Goal: Transaction & Acquisition: Purchase product/service

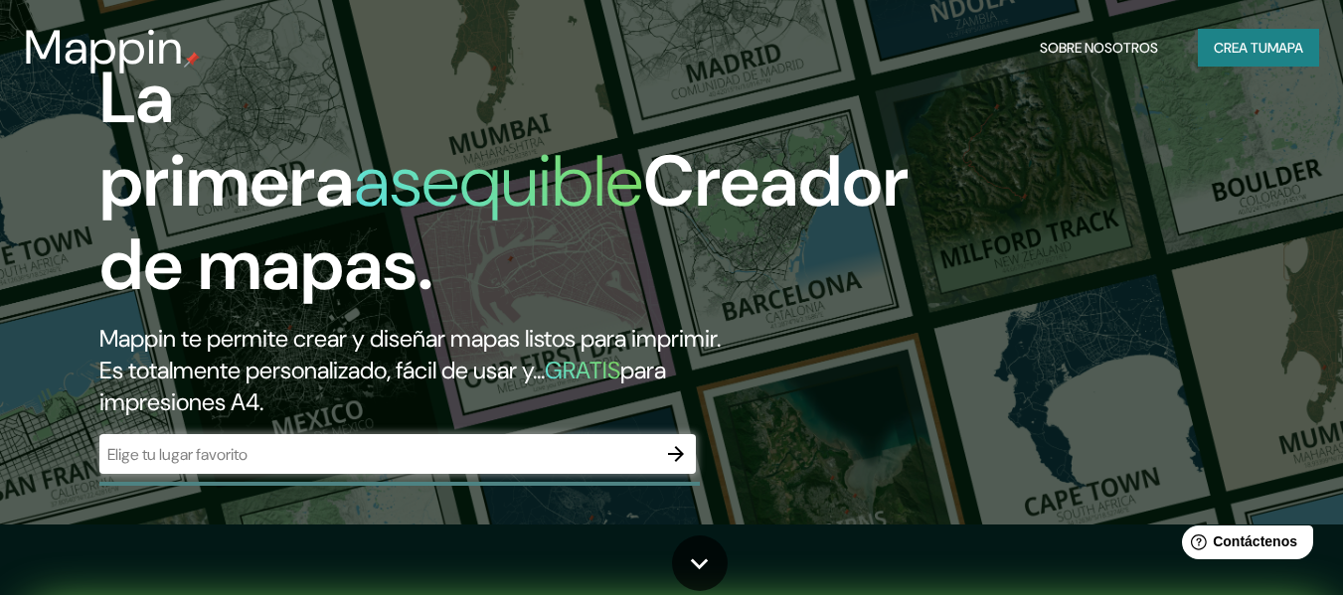
scroll to position [77, 0]
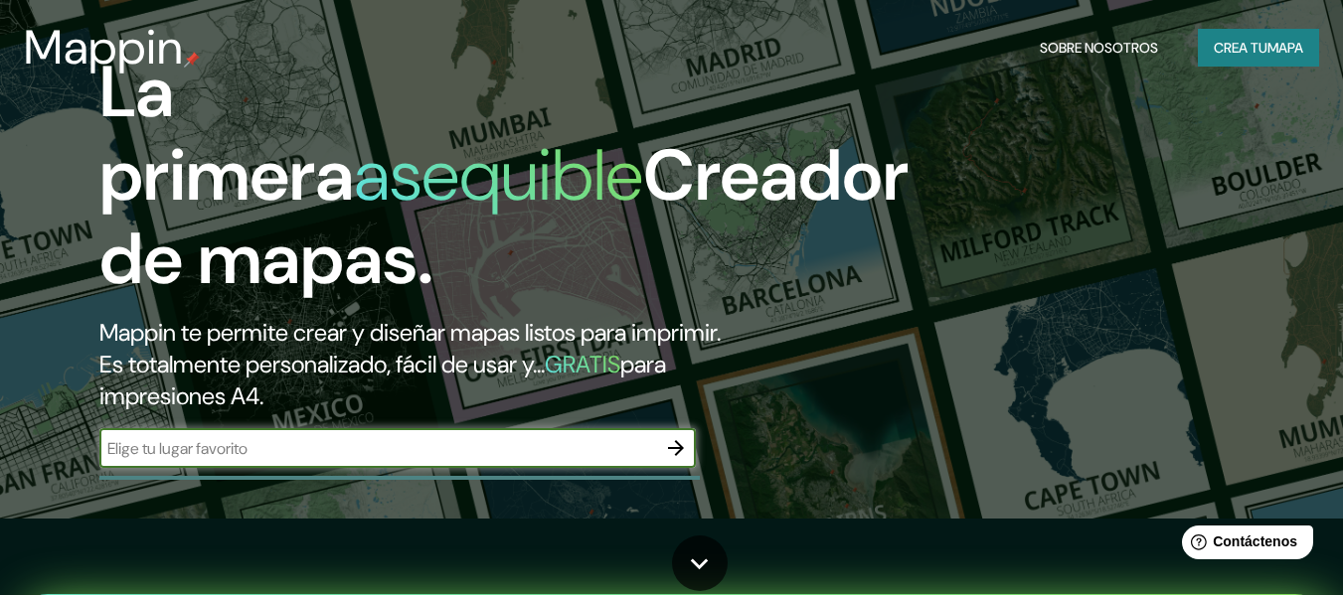
click at [357, 452] on input "text" at bounding box center [377, 448] width 557 height 23
type input "tunales arequipa [GEOGRAPHIC_DATA]"
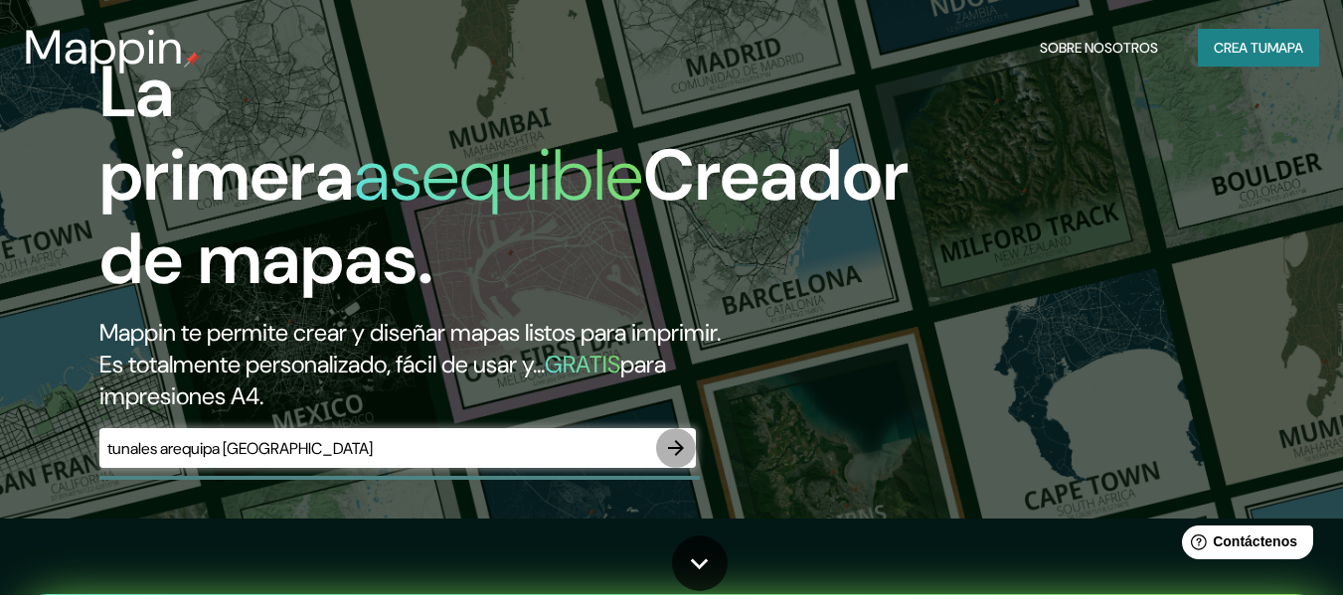
click at [674, 450] on icon "button" at bounding box center [676, 448] width 24 height 24
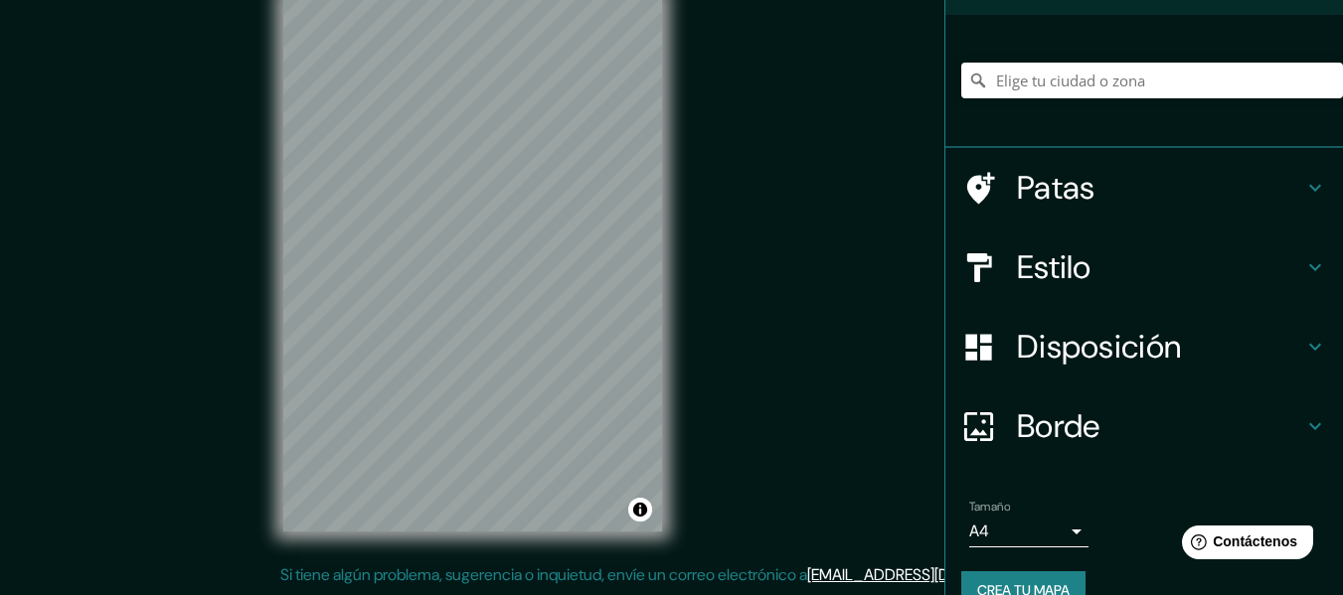
scroll to position [129, 0]
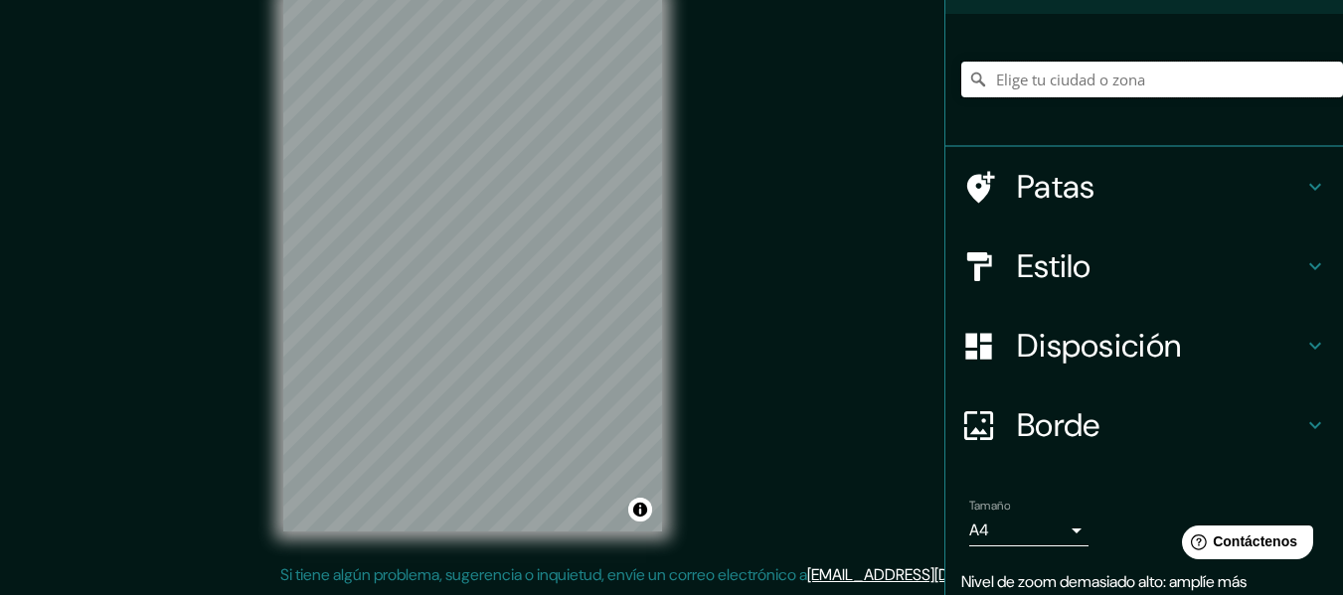
click at [1093, 77] on input "Elige tu ciudad o zona" at bounding box center [1152, 80] width 382 height 36
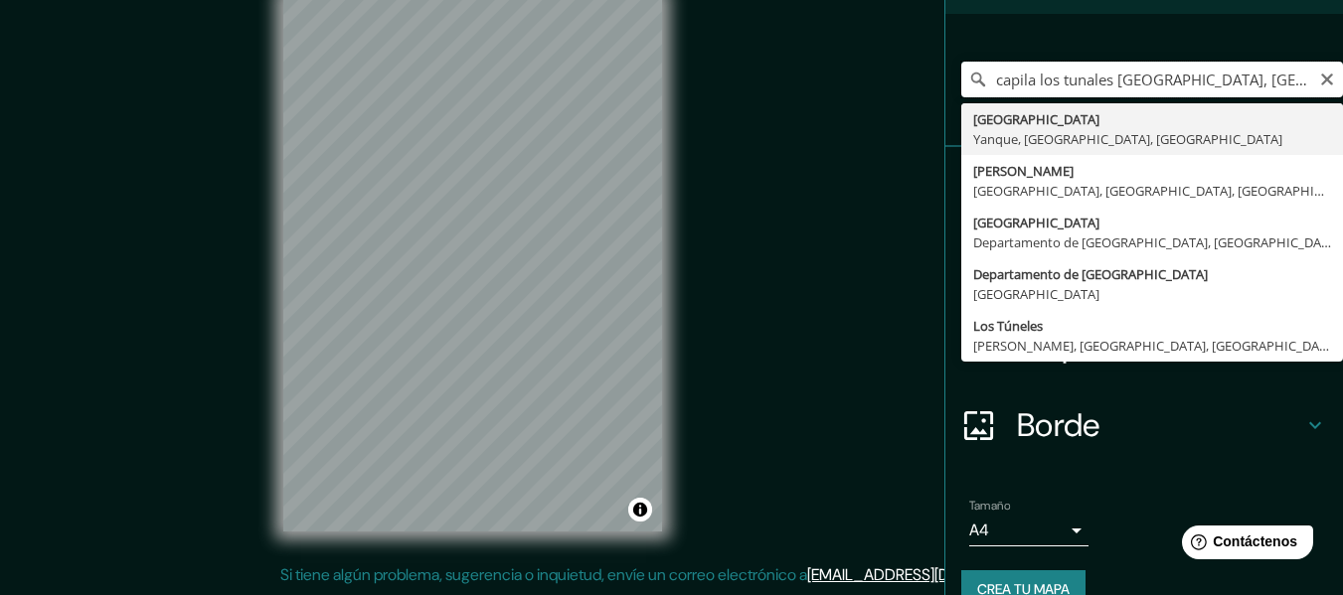
drag, startPoint x: 1100, startPoint y: 83, endPoint x: 955, endPoint y: 82, distance: 144.2
click at [961, 82] on div "capila los tunales [GEOGRAPHIC_DATA], [GEOGRAPHIC_DATA], [GEOGRAPHIC_DATA] [GEO…" at bounding box center [1152, 80] width 382 height 36
drag, startPoint x: 1288, startPoint y: 85, endPoint x: 1068, endPoint y: 86, distance: 220.7
click at [1068, 86] on input "[GEOGRAPHIC_DATA], [GEOGRAPHIC_DATA], [GEOGRAPHIC_DATA]" at bounding box center [1152, 80] width 382 height 36
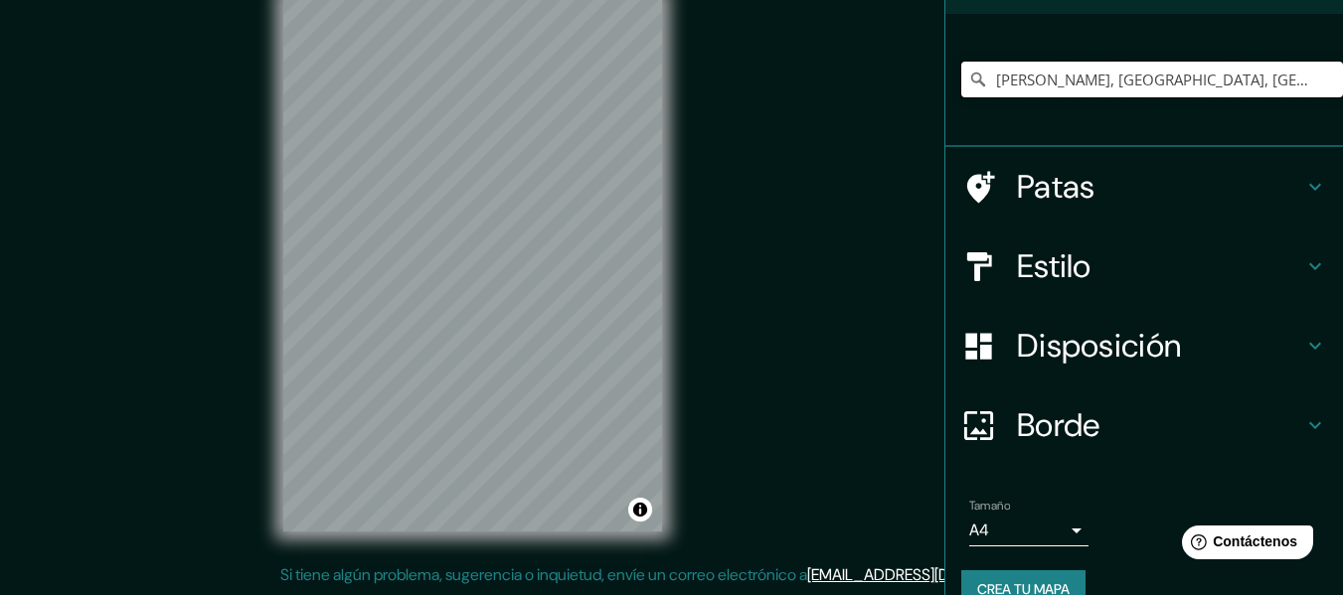
scroll to position [0, 0]
click at [1152, 77] on input "[PERSON_NAME], [GEOGRAPHIC_DATA], [GEOGRAPHIC_DATA], [GEOGRAPHIC_DATA]" at bounding box center [1152, 80] width 382 height 36
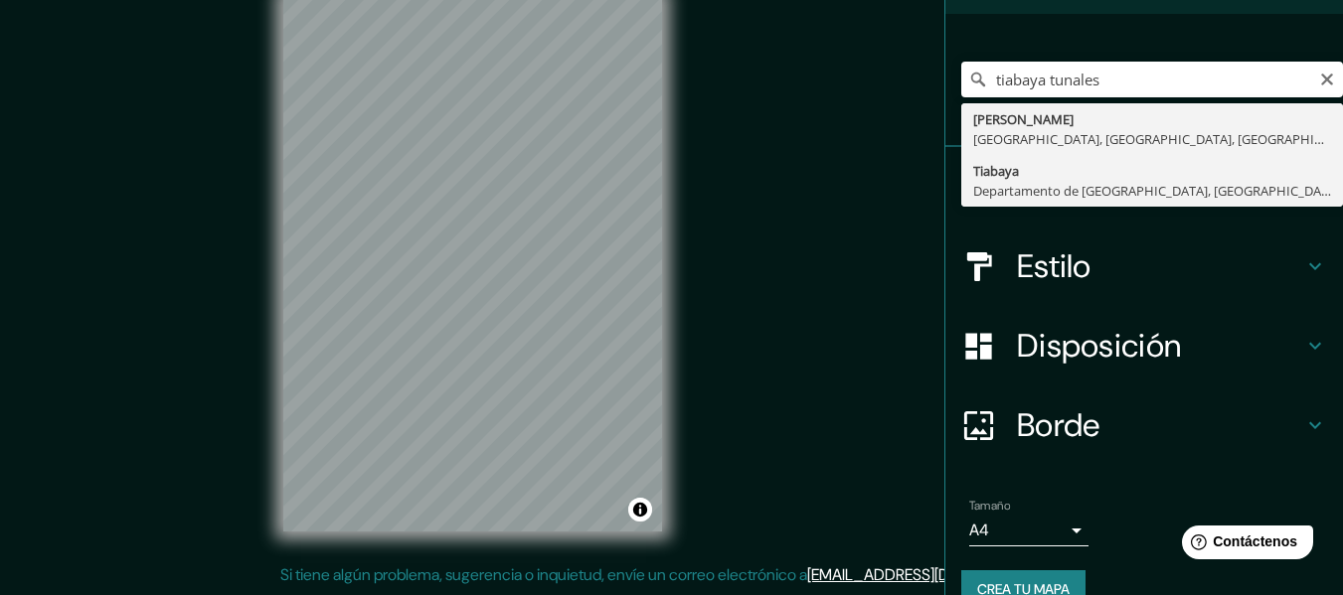
type input "[GEOGRAPHIC_DATA], [GEOGRAPHIC_DATA], [GEOGRAPHIC_DATA]"
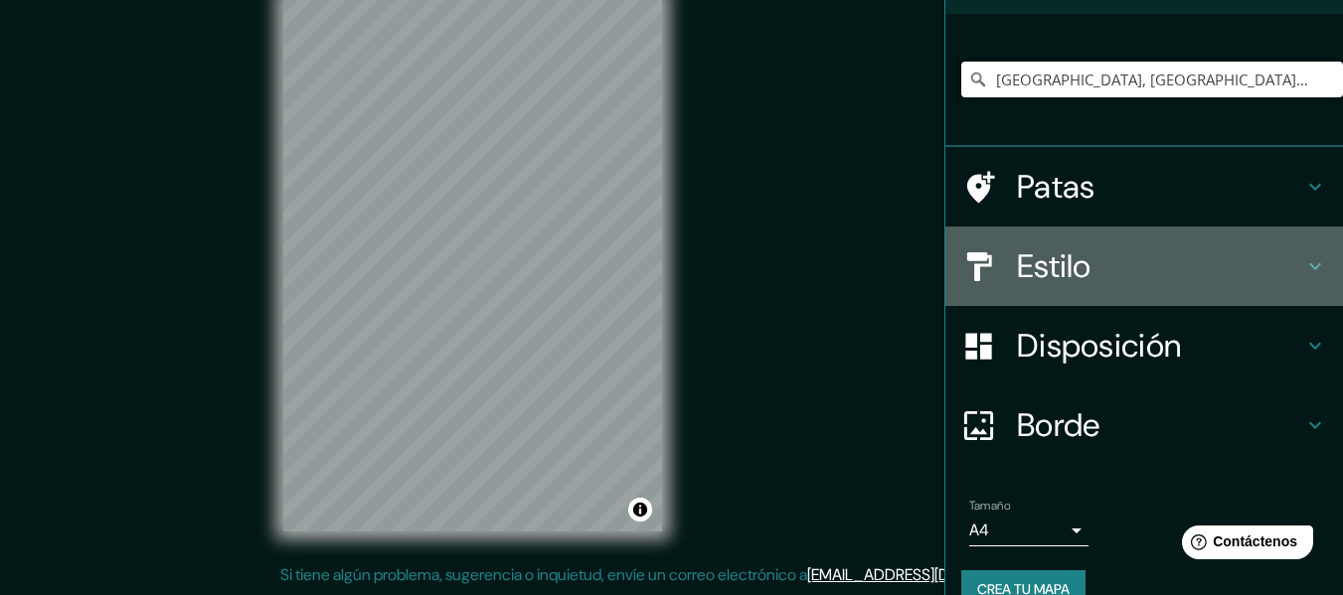
click at [1052, 264] on font "Estilo" at bounding box center [1054, 267] width 75 height 42
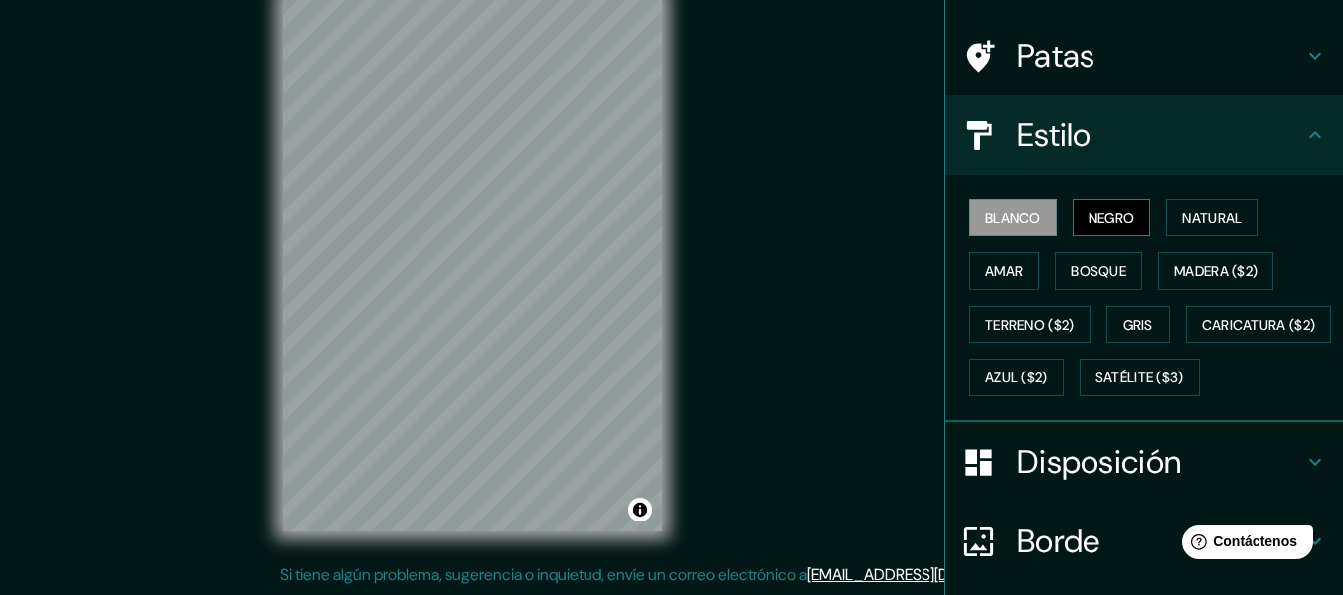
click at [1089, 220] on font "Negro" at bounding box center [1112, 218] width 47 height 18
click at [1188, 222] on font "Natural" at bounding box center [1212, 218] width 60 height 18
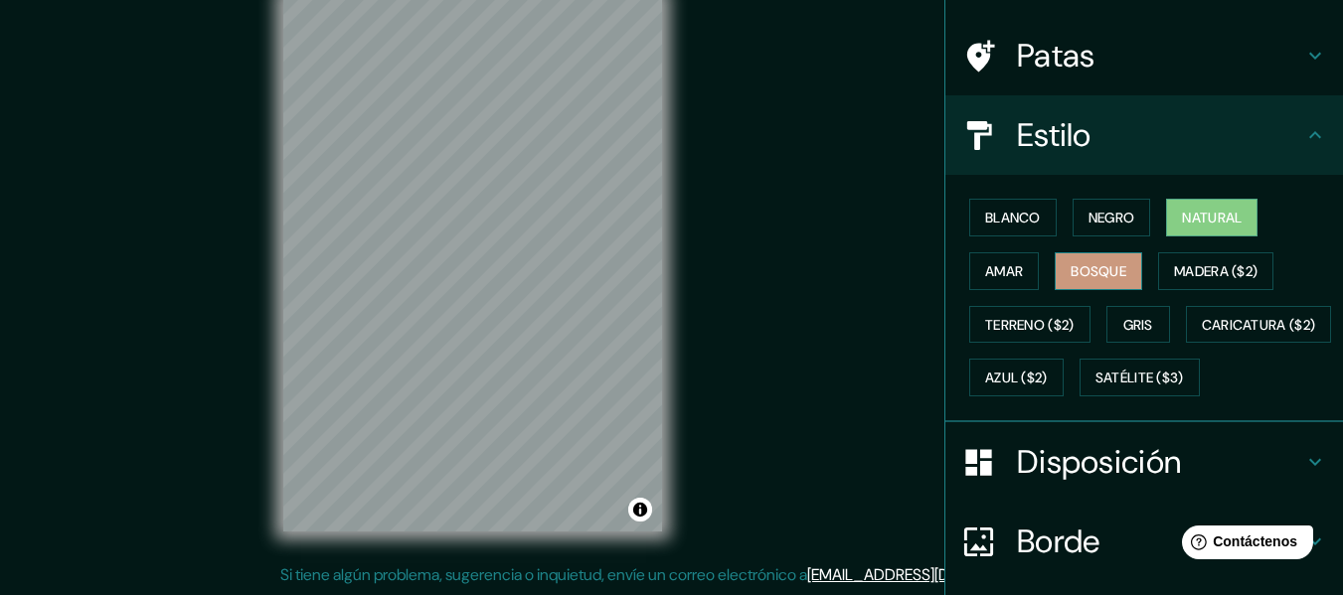
click at [1080, 264] on font "Bosque" at bounding box center [1099, 271] width 56 height 18
click at [1014, 276] on button "Amar" at bounding box center [1004, 272] width 70 height 38
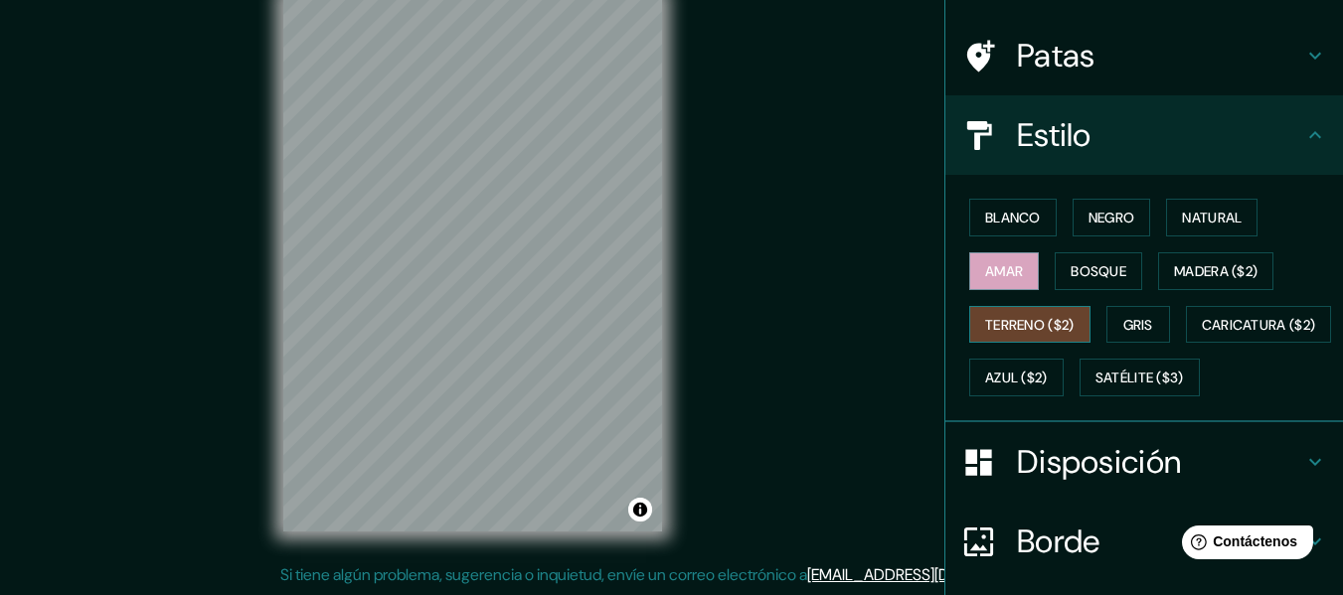
click at [1016, 322] on font "Terreno ($2)" at bounding box center [1029, 325] width 89 height 18
click at [1124, 316] on font "Gris" at bounding box center [1138, 325] width 30 height 18
click at [1060, 319] on font "Terreno ($2)" at bounding box center [1029, 325] width 89 height 18
click at [1049, 357] on div "Blanco Negro Natural Amar Bosque Madera ($2) Terreno ($2) Gris Caricatura ($2) …" at bounding box center [1152, 298] width 382 height 214
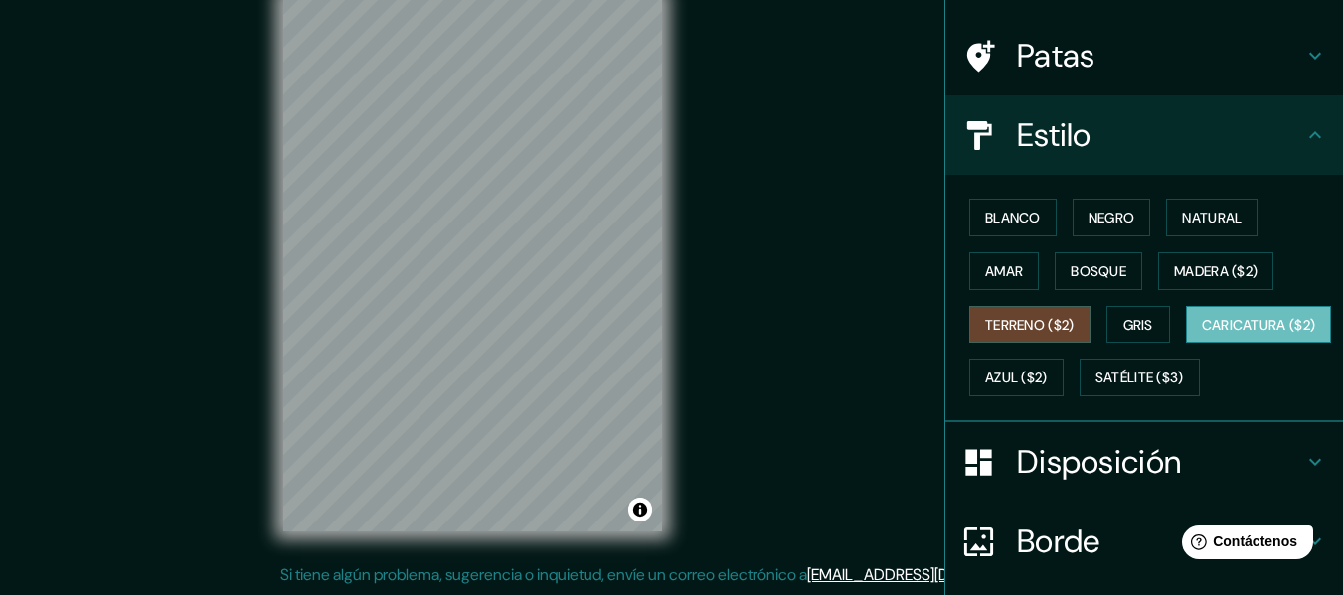
click at [1202, 338] on font "Caricatura ($2)" at bounding box center [1259, 325] width 114 height 26
click at [1064, 391] on button "Azul ($2)" at bounding box center [1016, 378] width 94 height 38
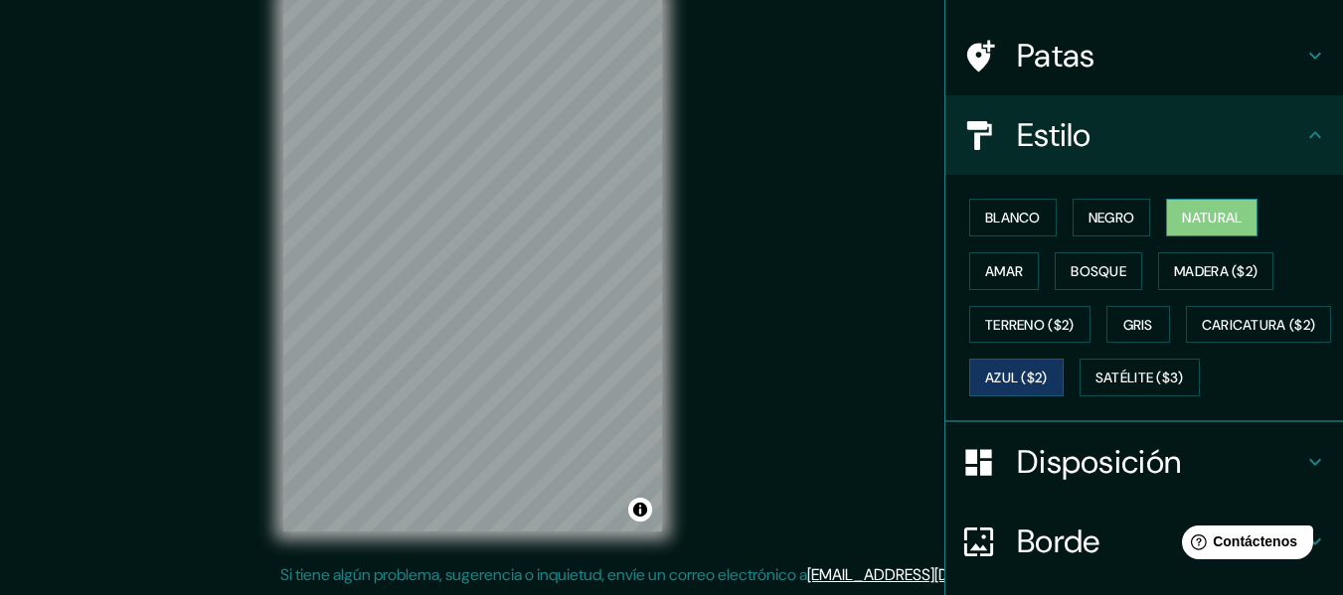
click at [1226, 228] on font "Natural" at bounding box center [1212, 218] width 60 height 26
click at [1024, 269] on button "Amar" at bounding box center [1004, 272] width 70 height 38
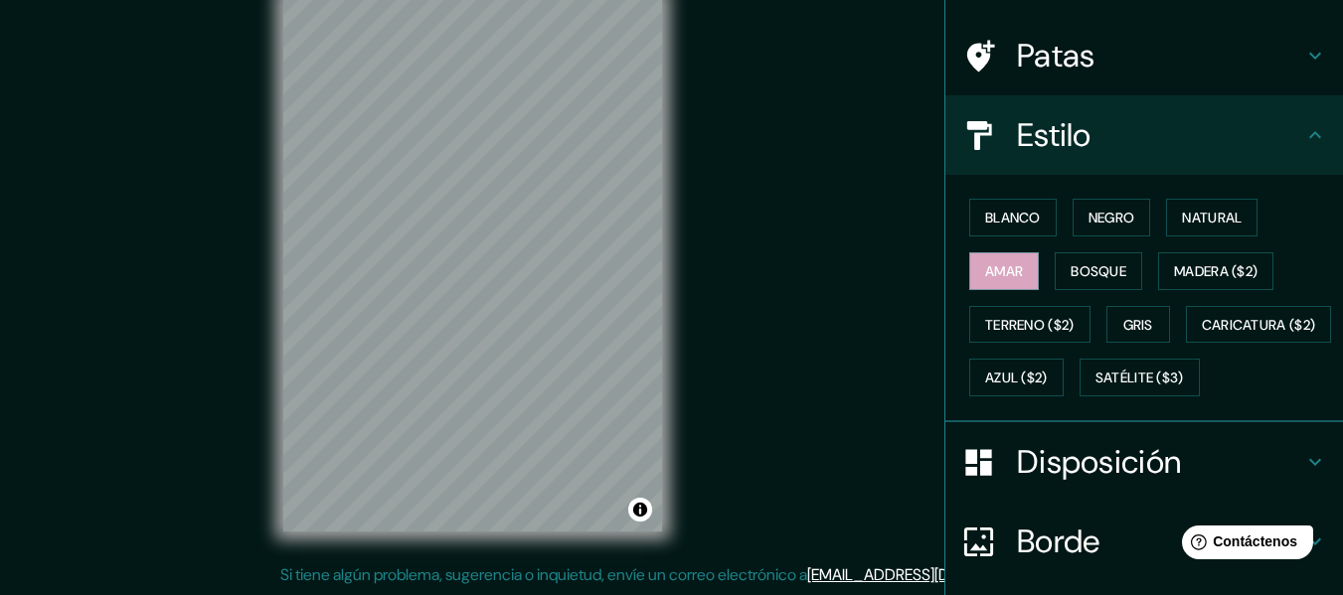
click at [1041, 245] on div "Blanco Negro Natural Amar Bosque Madera ($2) Terreno ($2) Gris Caricatura ($2) …" at bounding box center [1152, 298] width 382 height 214
click at [1022, 226] on font "Blanco" at bounding box center [1013, 218] width 56 height 18
click at [1139, 240] on div "Blanco Negro Natural Amar Bosque Madera ($2) Terreno ($2) Gris Caricatura ($2) …" at bounding box center [1152, 298] width 382 height 214
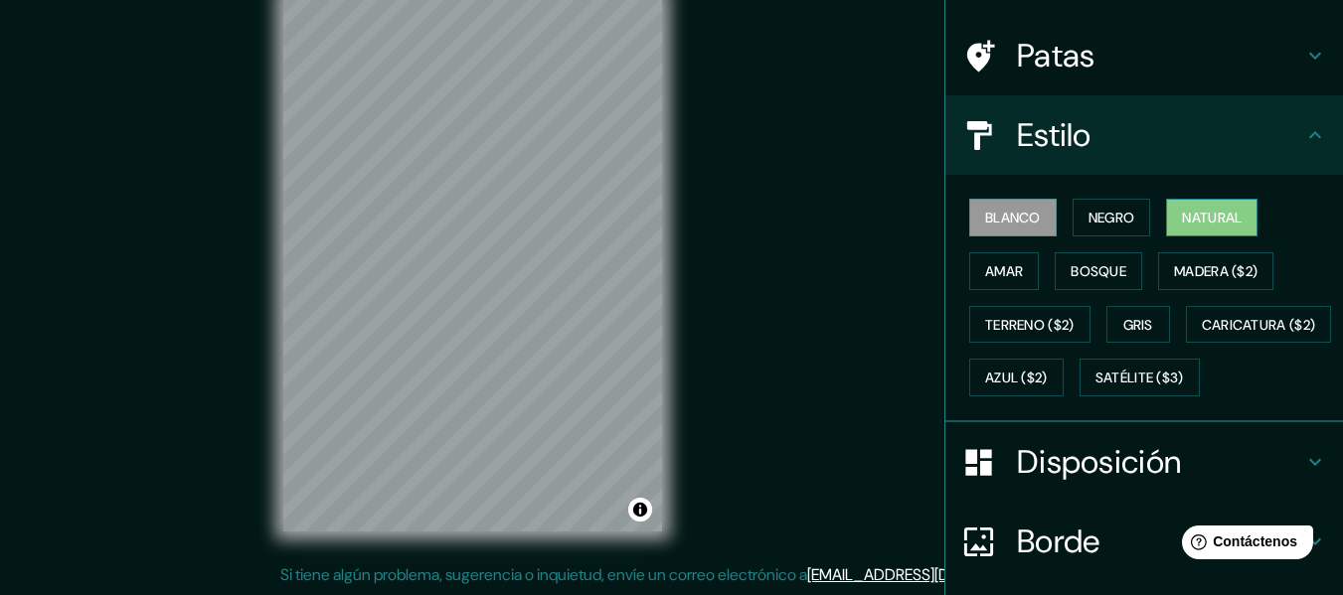
click at [1229, 211] on font "Natural" at bounding box center [1212, 218] width 60 height 18
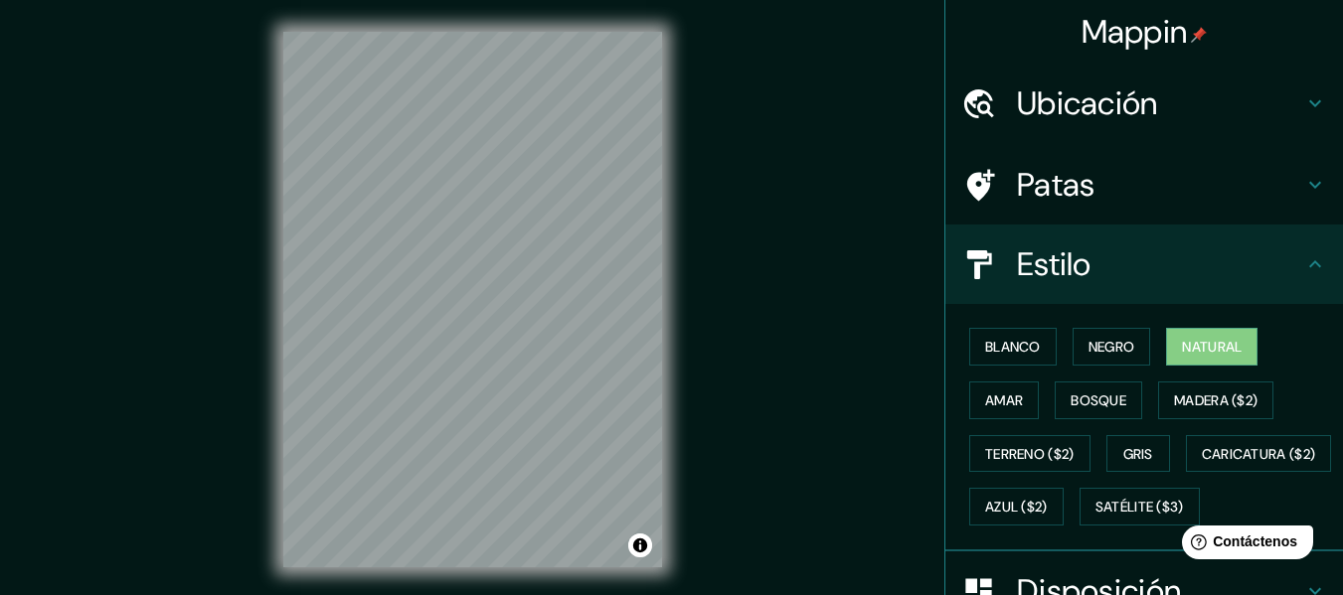
click at [1146, 144] on ul "Ubicación Tiabaya, [GEOGRAPHIC_DATA], [GEOGRAPHIC_DATA] Patas Estilo Blanco Neg…" at bounding box center [1144, 471] width 398 height 814
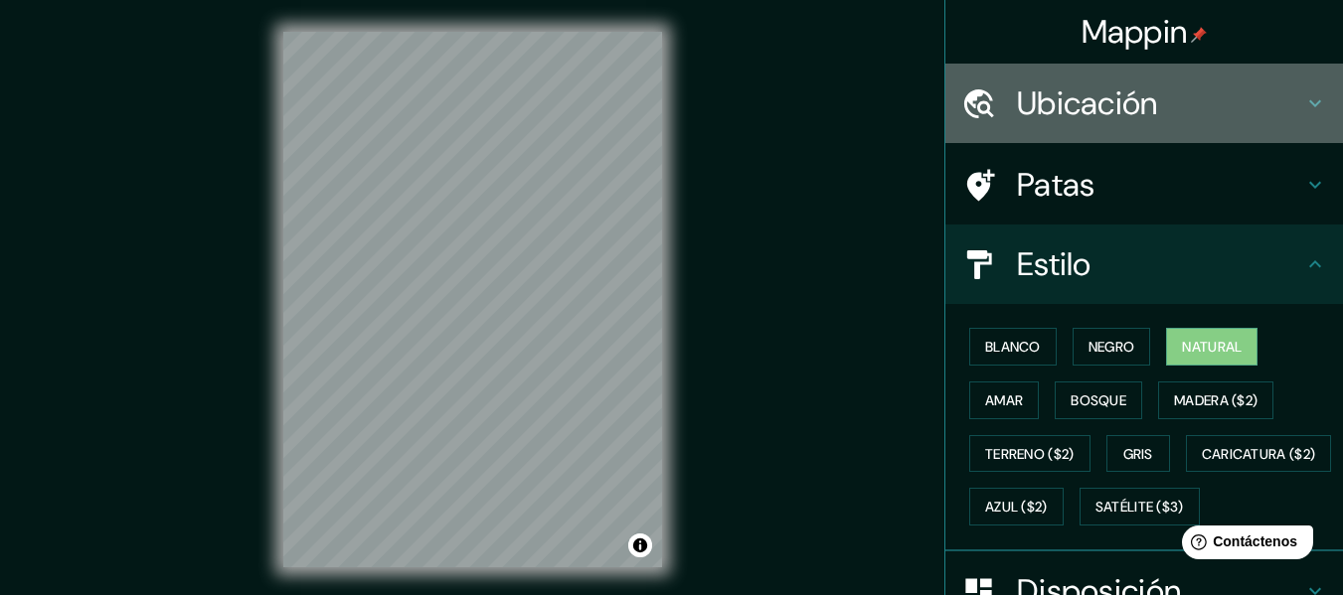
click at [1104, 120] on font "Ubicación" at bounding box center [1087, 104] width 141 height 42
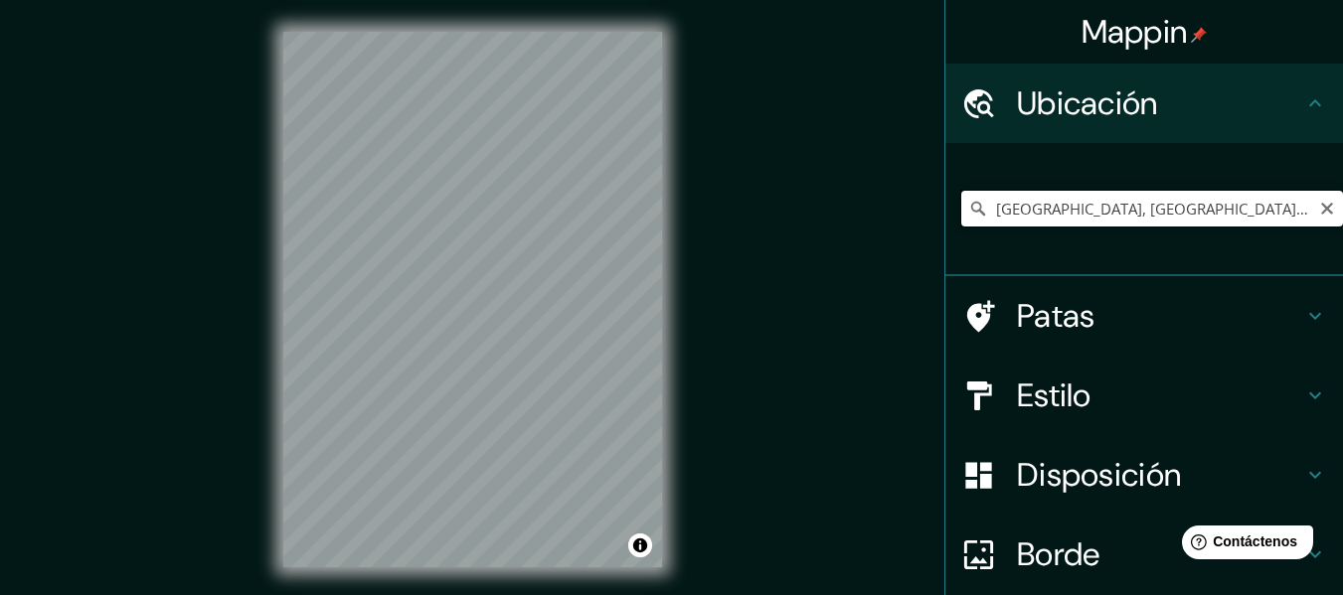
click at [1087, 197] on input "[GEOGRAPHIC_DATA], [GEOGRAPHIC_DATA], [GEOGRAPHIC_DATA]" at bounding box center [1152, 209] width 382 height 36
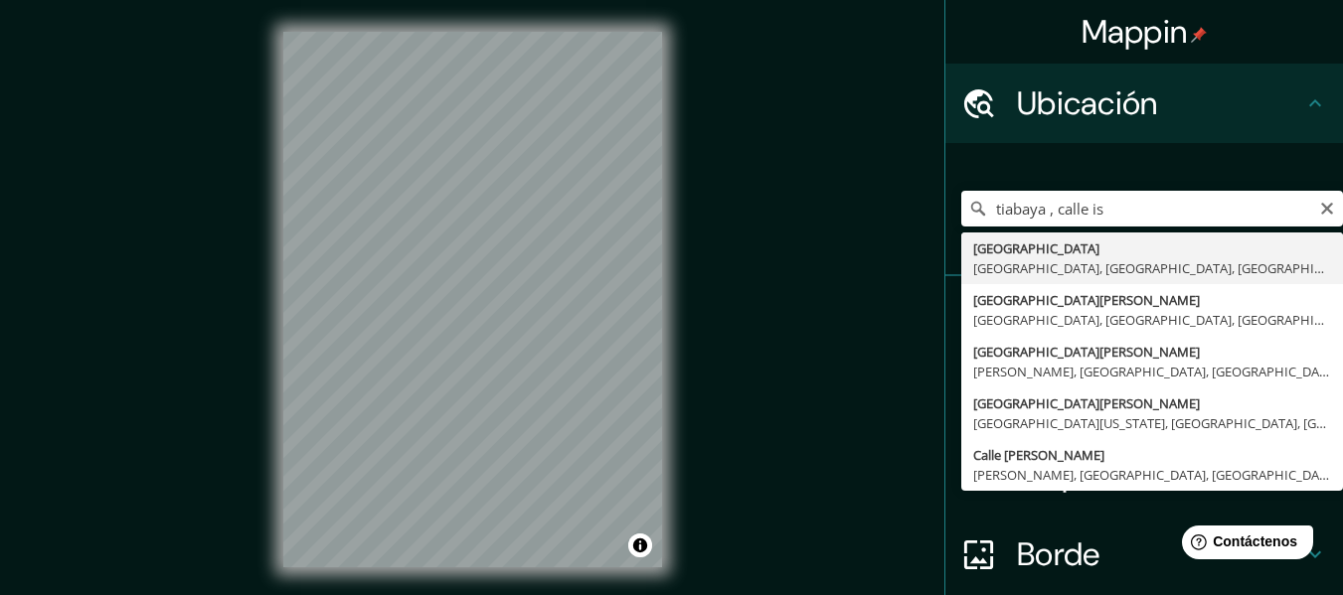
type input "[GEOGRAPHIC_DATA], [GEOGRAPHIC_DATA], [GEOGRAPHIC_DATA], [GEOGRAPHIC_DATA]"
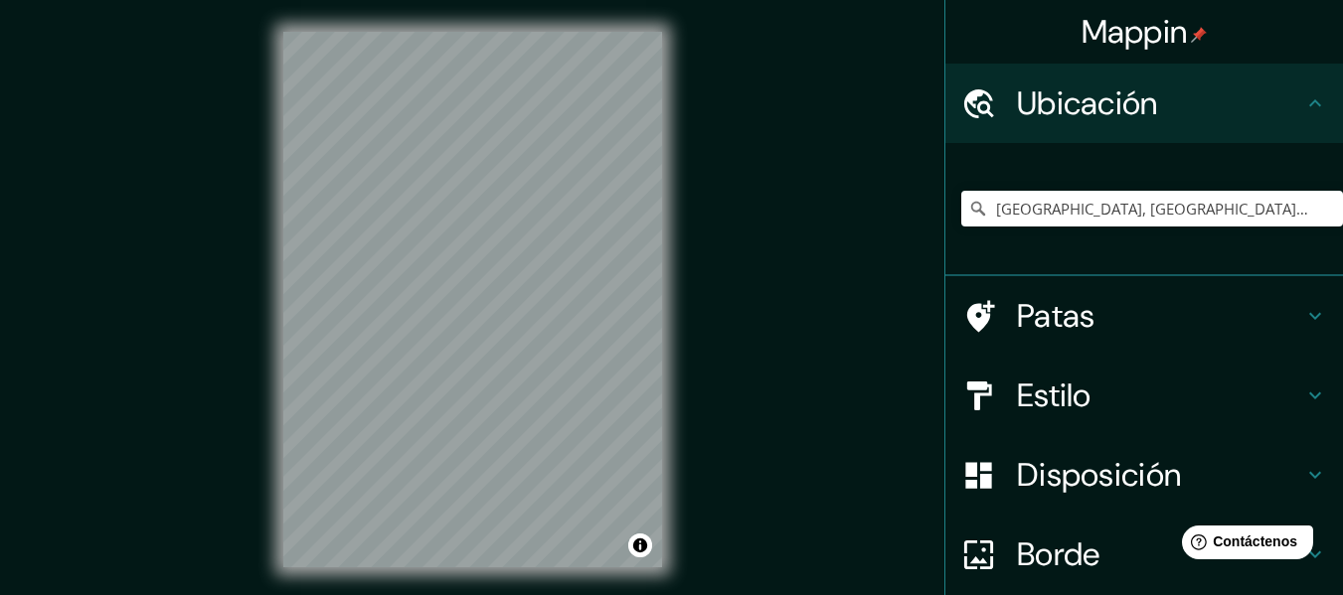
click at [1019, 292] on div "Patas" at bounding box center [1144, 316] width 398 height 80
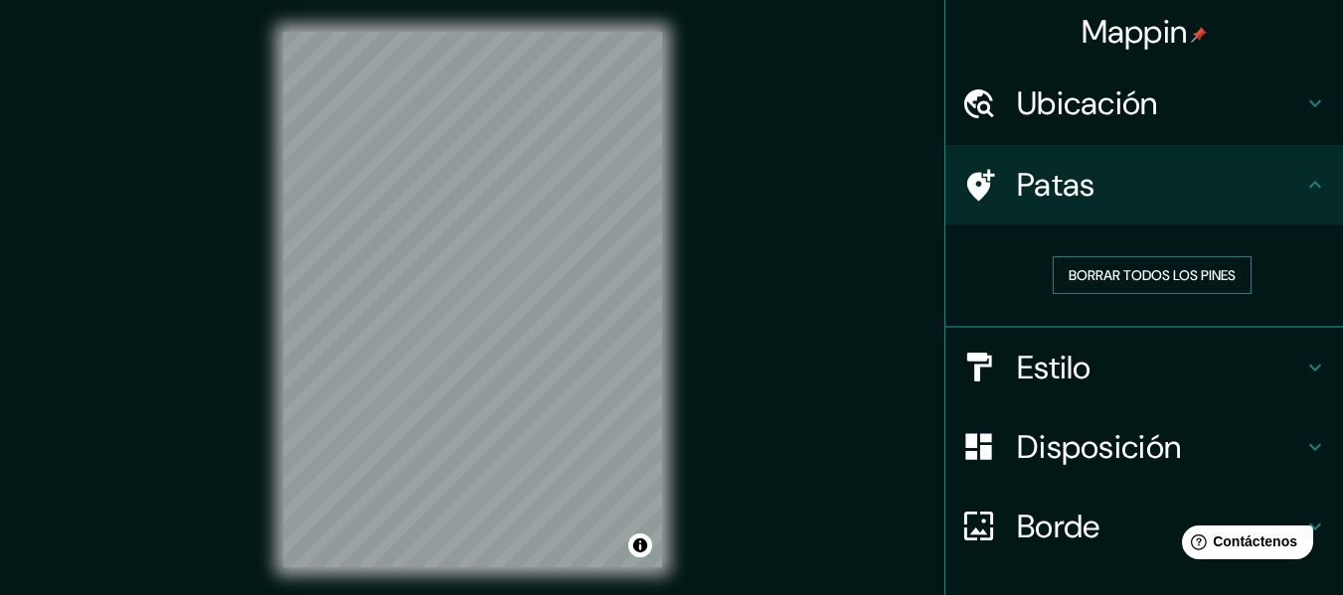
click at [1122, 279] on font "Borrar todos los pines" at bounding box center [1152, 275] width 167 height 18
click at [1130, 276] on font "Borrar todos los pines" at bounding box center [1152, 275] width 167 height 18
click at [1136, 381] on h4 "Estilo" at bounding box center [1160, 368] width 286 height 40
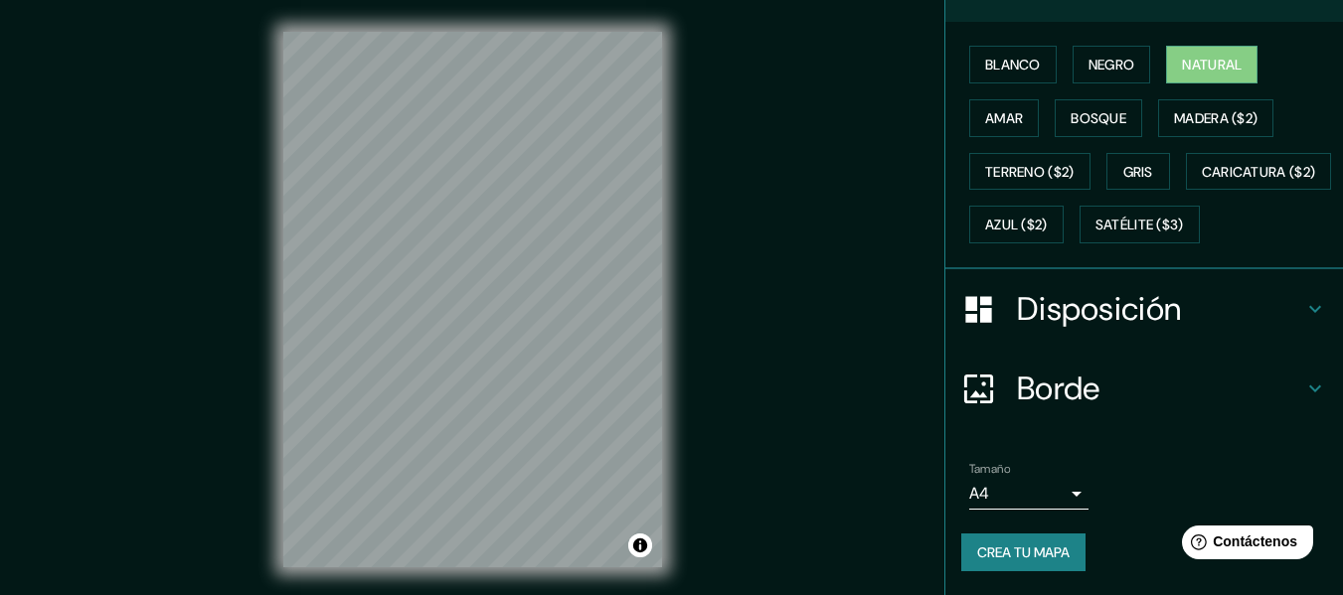
click at [1193, 329] on h4 "Disposición" at bounding box center [1160, 309] width 286 height 40
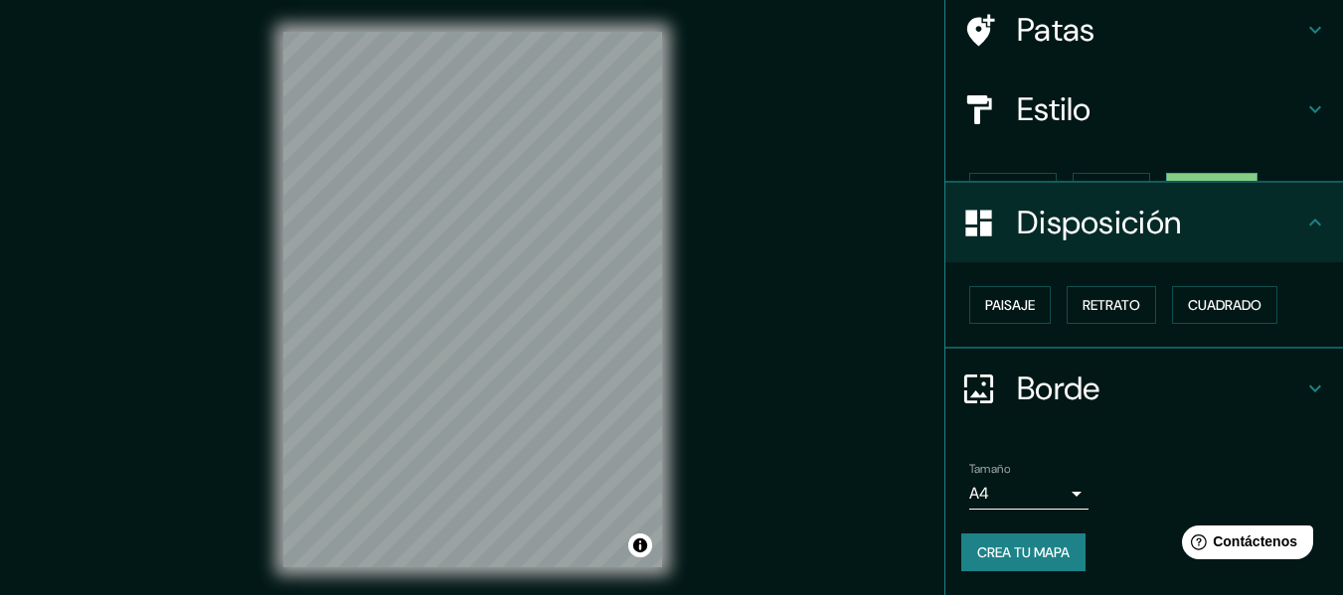
scroll to position [121, 0]
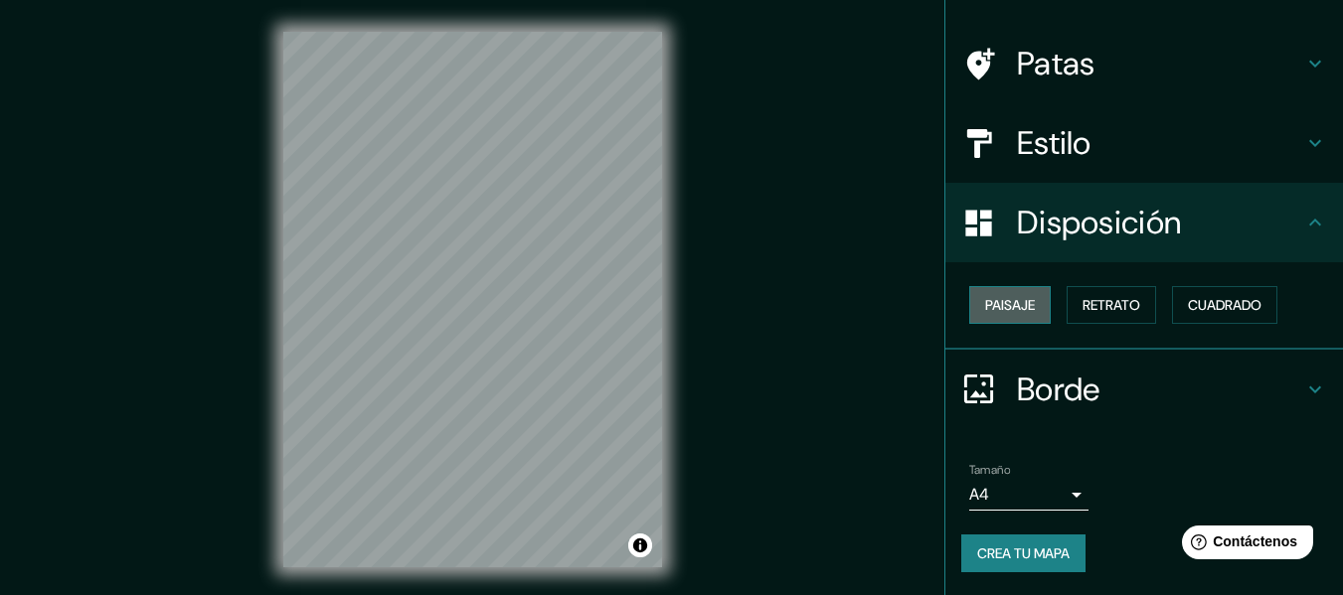
click at [1028, 298] on button "Paisaje" at bounding box center [1010, 305] width 82 height 38
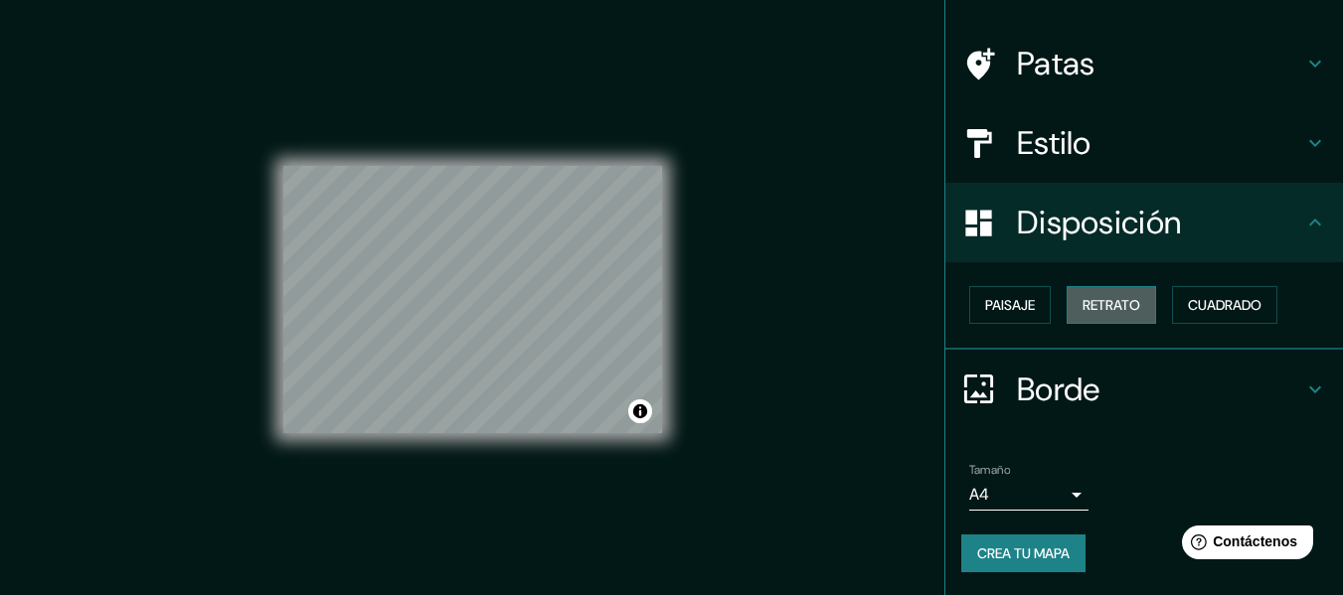
click at [1095, 304] on font "Retrato" at bounding box center [1112, 305] width 58 height 18
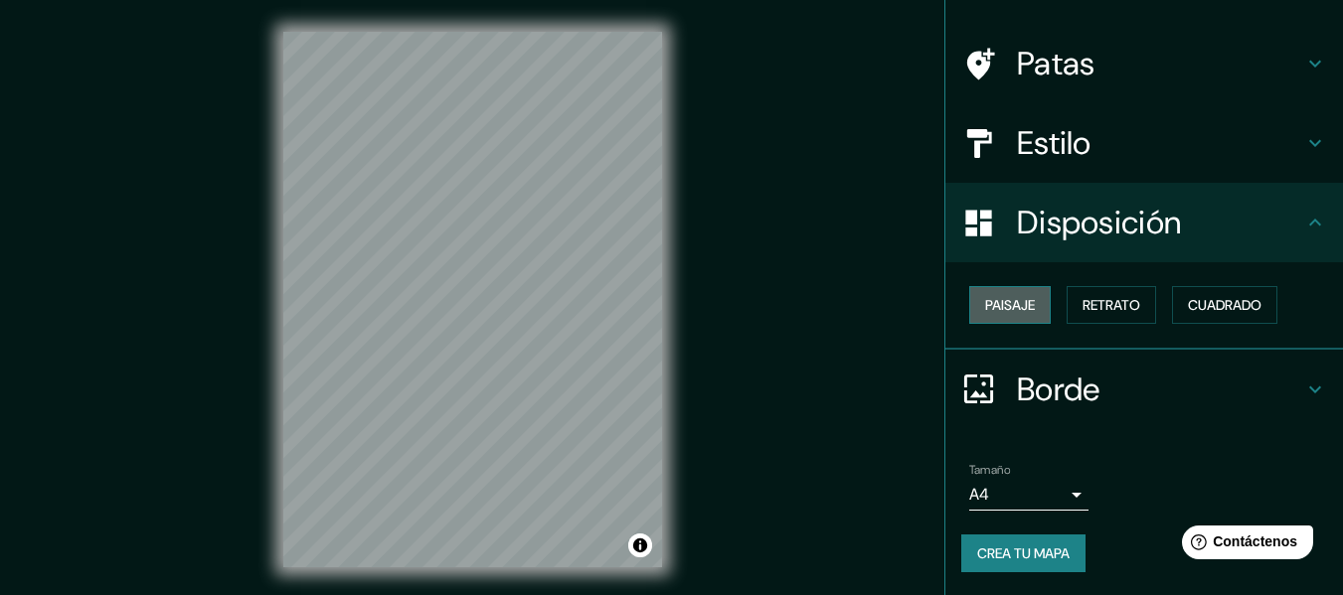
click at [1006, 303] on font "Paisaje" at bounding box center [1010, 305] width 50 height 18
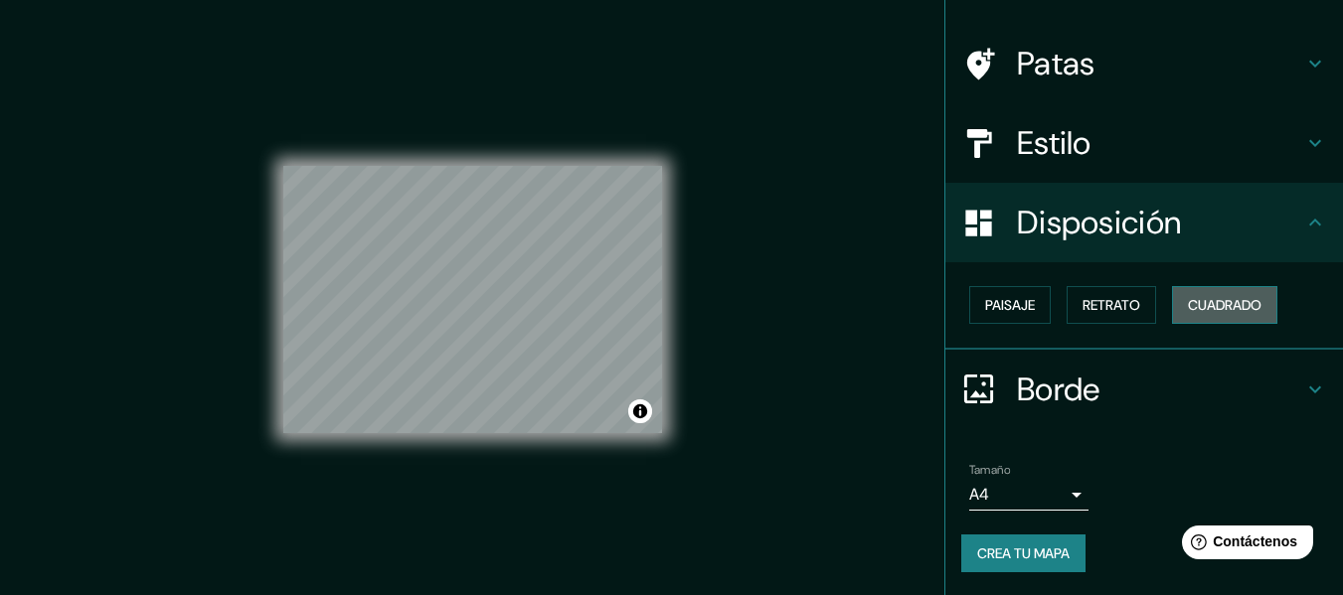
click at [1172, 308] on button "Cuadrado" at bounding box center [1224, 305] width 105 height 38
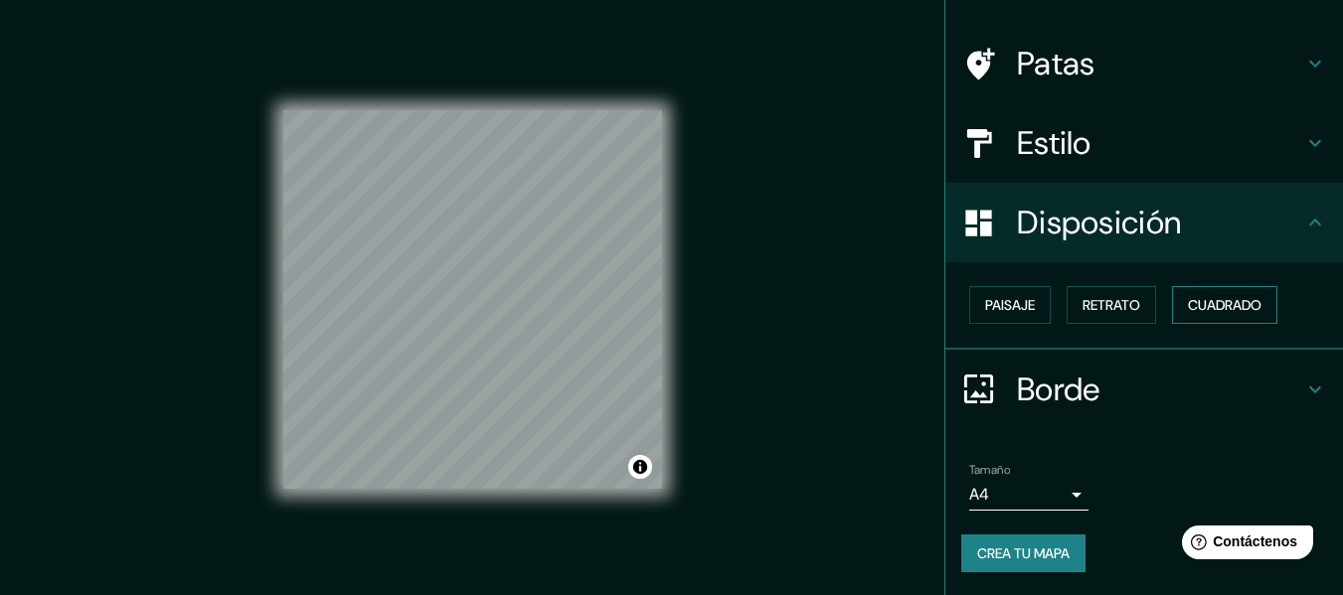
click at [1172, 308] on button "Cuadrado" at bounding box center [1224, 305] width 105 height 38
click at [991, 296] on font "Paisaje" at bounding box center [1010, 305] width 50 height 18
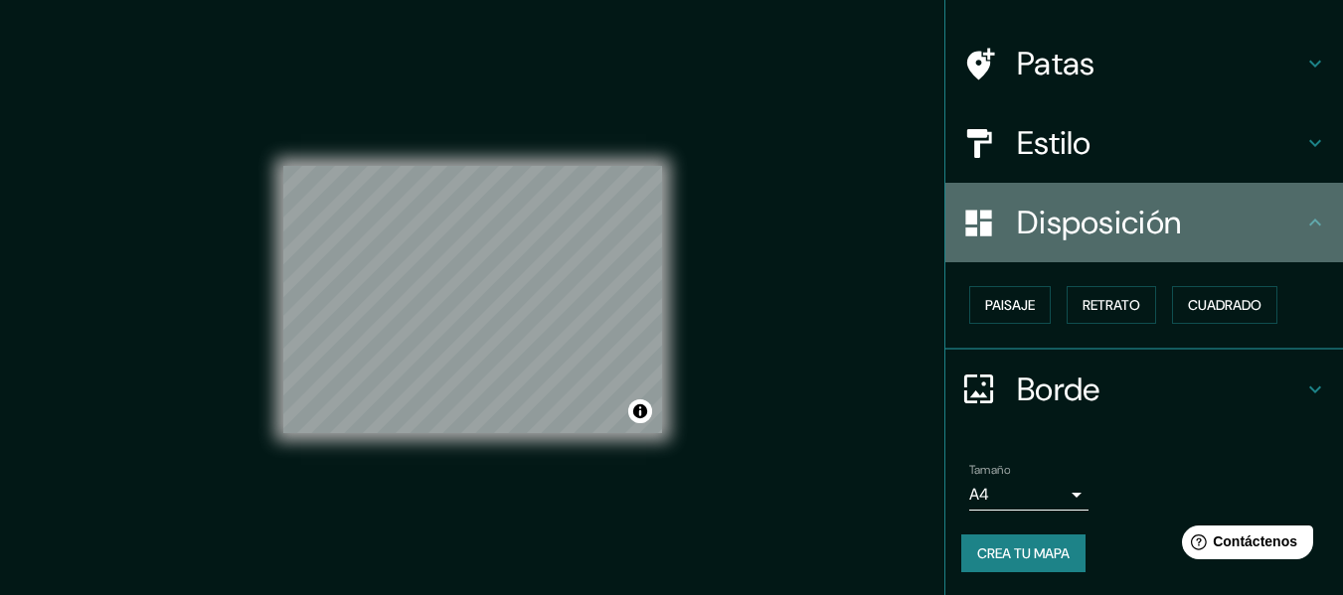
click at [1110, 239] on font "Disposición" at bounding box center [1099, 223] width 164 height 42
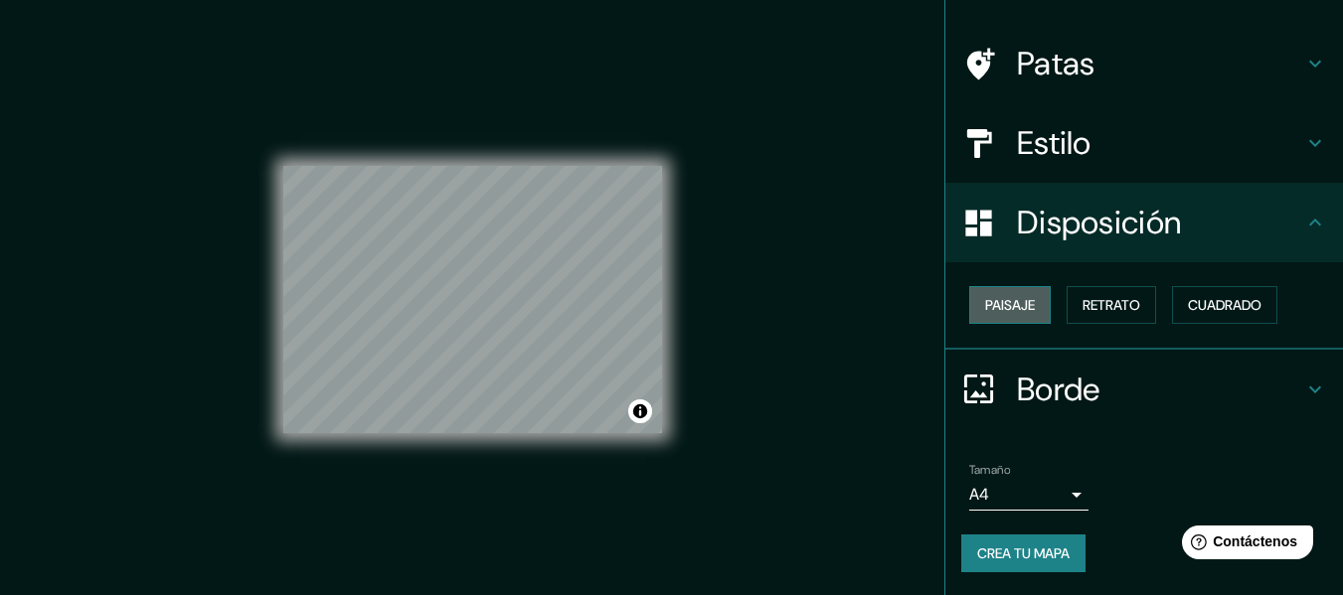
click at [1013, 305] on font "Paisaje" at bounding box center [1010, 305] width 50 height 18
click at [1104, 302] on font "Retrato" at bounding box center [1112, 305] width 58 height 18
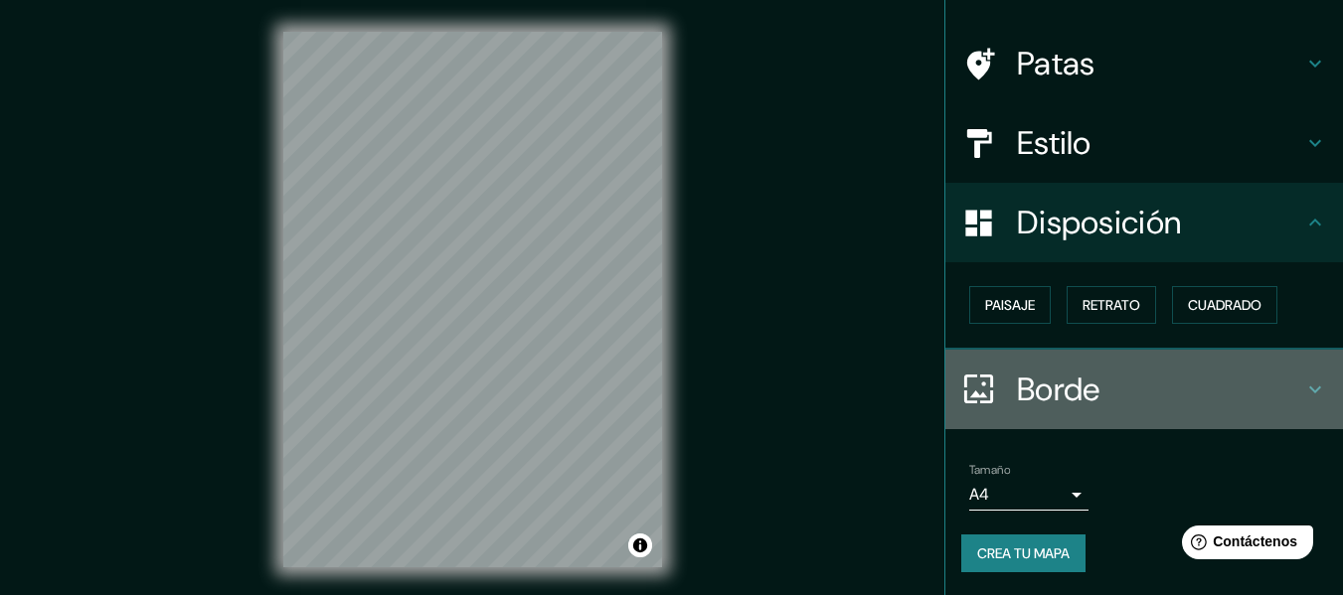
click at [1082, 376] on font "Borde" at bounding box center [1059, 390] width 84 height 42
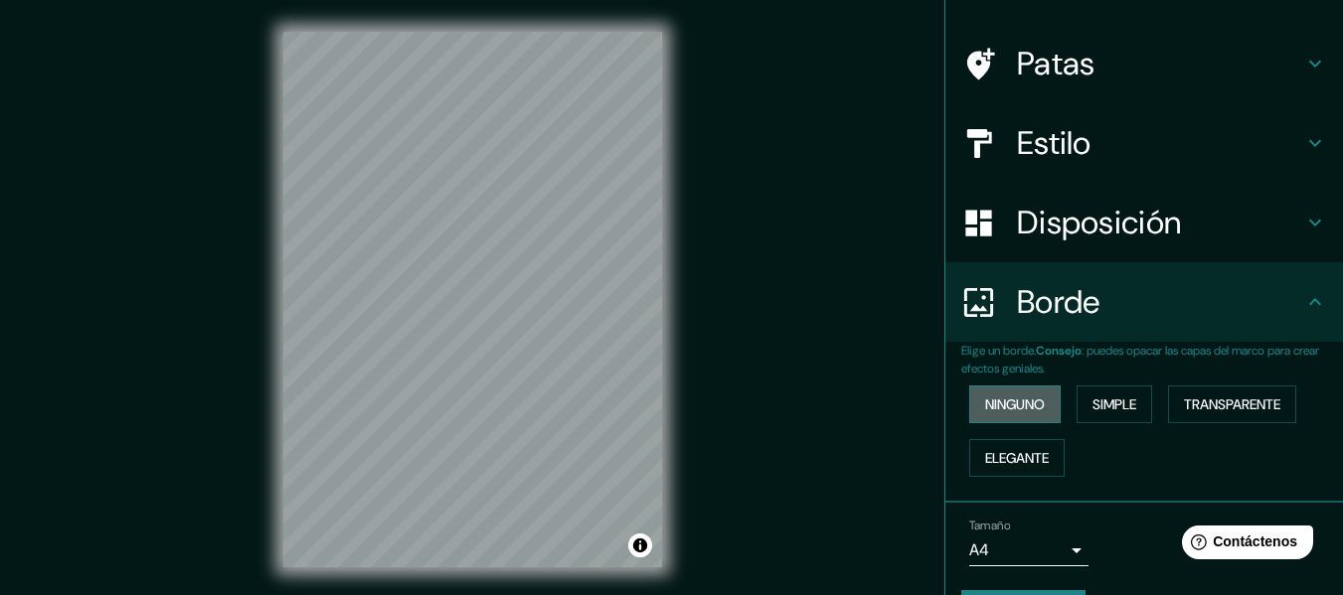
click at [1025, 409] on font "Ninguno" at bounding box center [1015, 405] width 60 height 18
click at [1117, 410] on font "Simple" at bounding box center [1115, 405] width 44 height 18
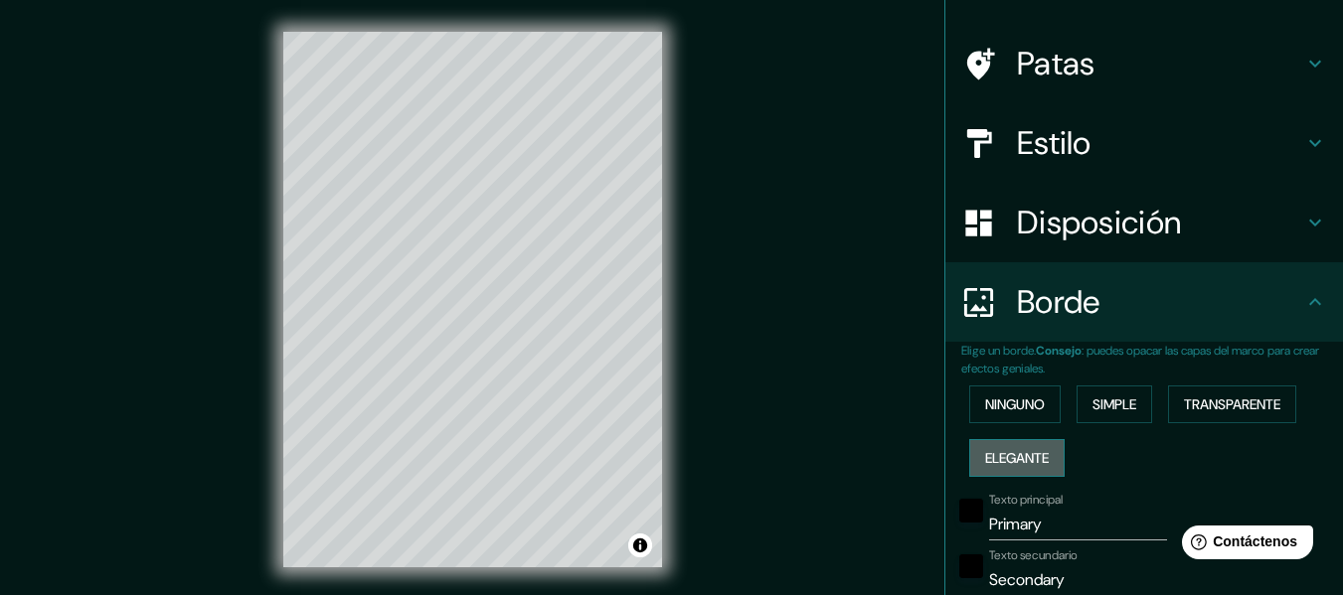
click at [1036, 452] on font "Elegante" at bounding box center [1017, 458] width 64 height 18
drag, startPoint x: 1325, startPoint y: 282, endPoint x: 1008, endPoint y: 397, distance: 337.1
click at [1008, 397] on ul "Ubicación [GEOGRAPHIC_DATA], [GEOGRAPHIC_DATA], [GEOGRAPHIC_DATA], [GEOGRAPHIC_…" at bounding box center [1144, 530] width 398 height 1176
click at [1008, 397] on font "Ninguno" at bounding box center [1015, 405] width 60 height 18
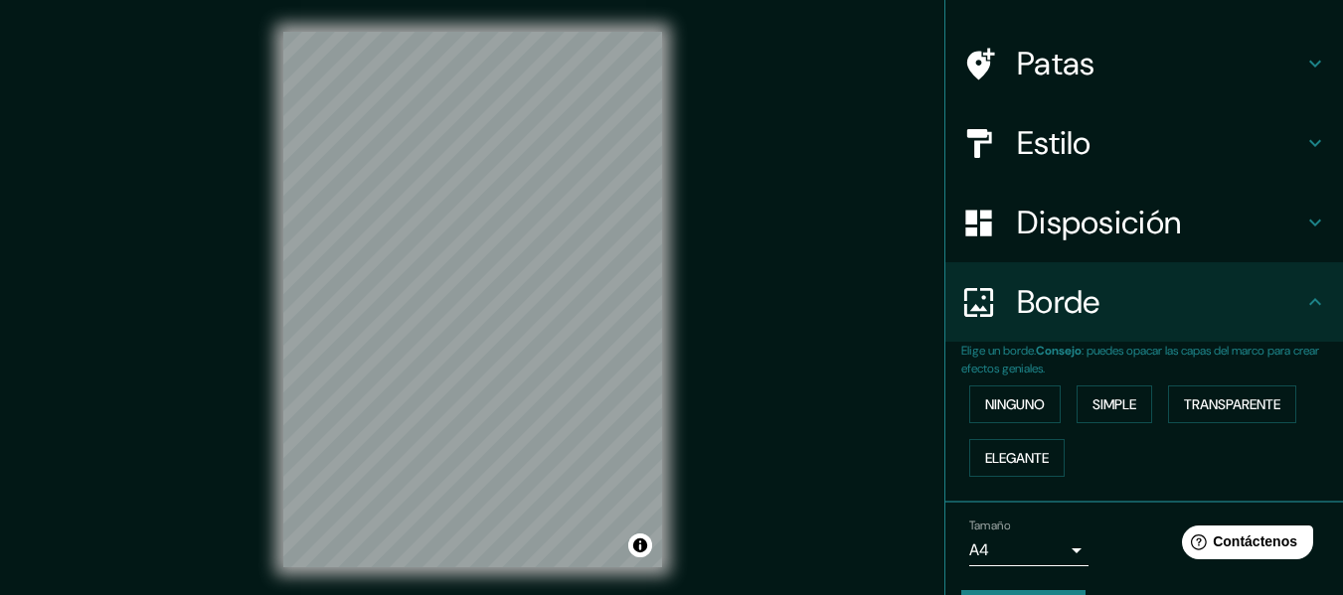
drag, startPoint x: 1326, startPoint y: 238, endPoint x: 1319, endPoint y: 331, distance: 93.7
click at [1319, 331] on ul "Ubicación [GEOGRAPHIC_DATA], [GEOGRAPHIC_DATA], [GEOGRAPHIC_DATA], [GEOGRAPHIC_…" at bounding box center [1144, 296] width 398 height 709
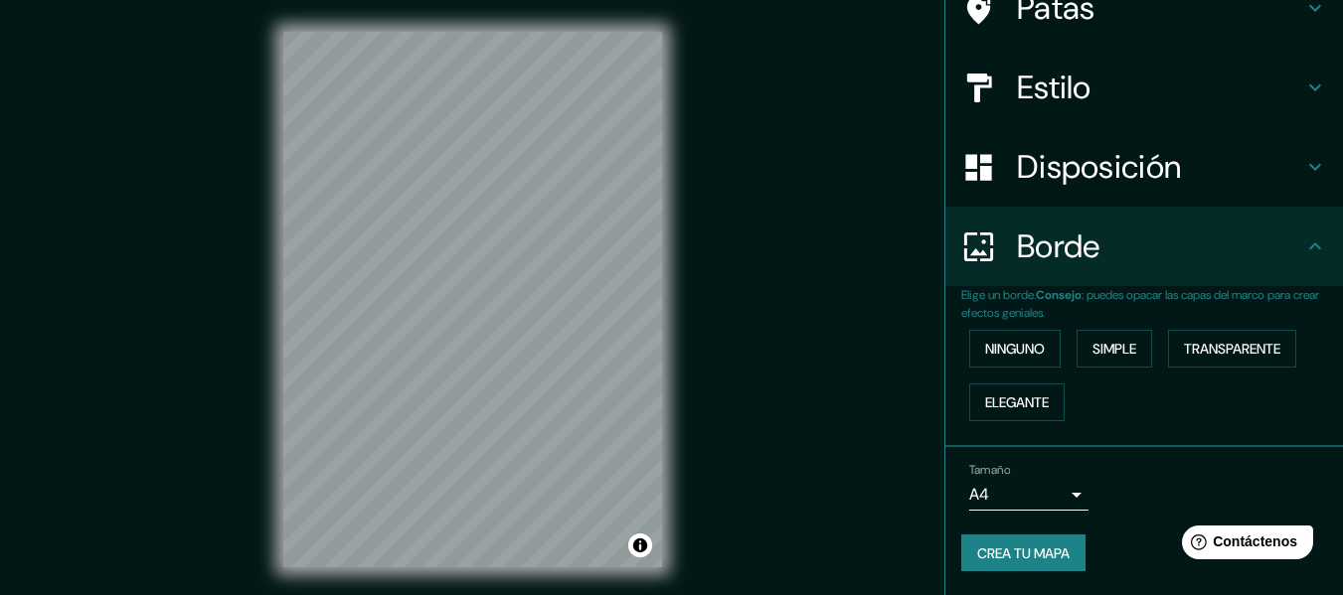
click at [999, 543] on font "Crea tu mapa" at bounding box center [1023, 554] width 92 height 26
